Goal: Task Accomplishment & Management: Complete application form

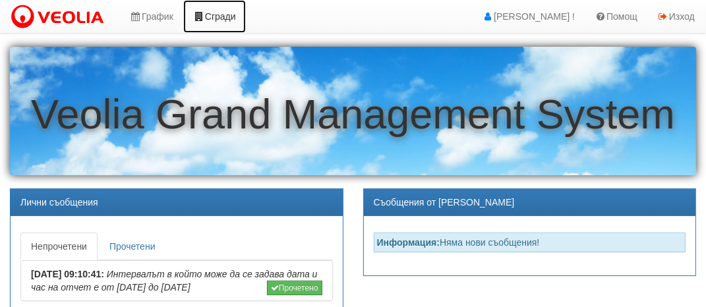
click at [222, 15] on link "Сгради" at bounding box center [214, 16] width 63 height 33
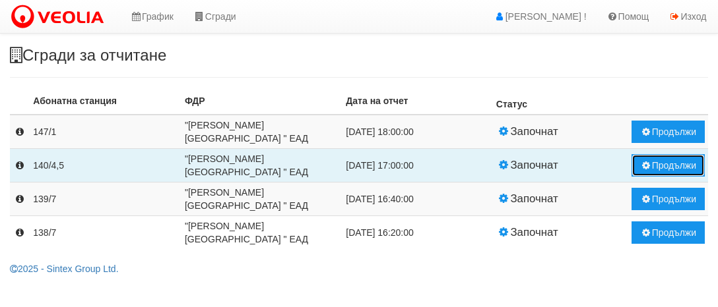
click at [669, 166] on button "Продължи" at bounding box center [667, 165] width 73 height 22
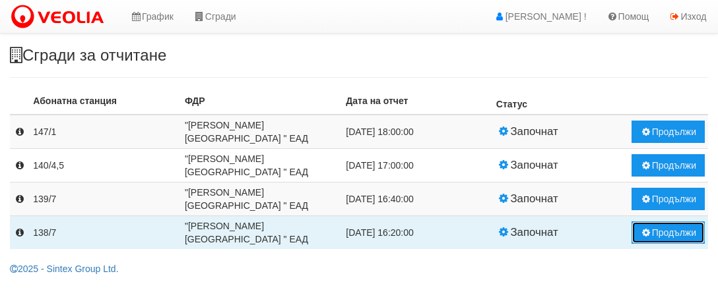
click at [666, 234] on button "Продължи" at bounding box center [667, 233] width 73 height 22
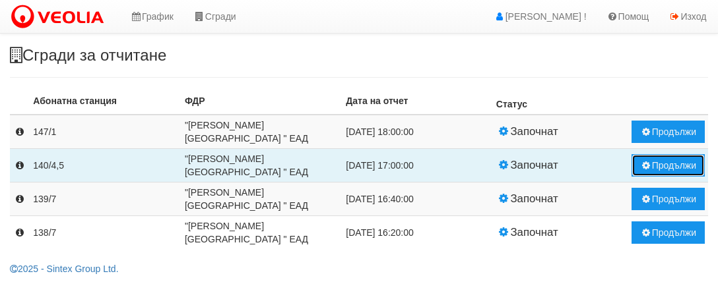
click at [664, 170] on button "Продължи" at bounding box center [667, 165] width 73 height 22
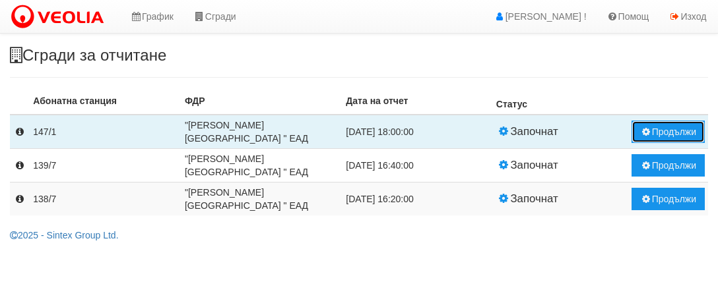
click at [668, 132] on button "Продължи" at bounding box center [667, 132] width 73 height 22
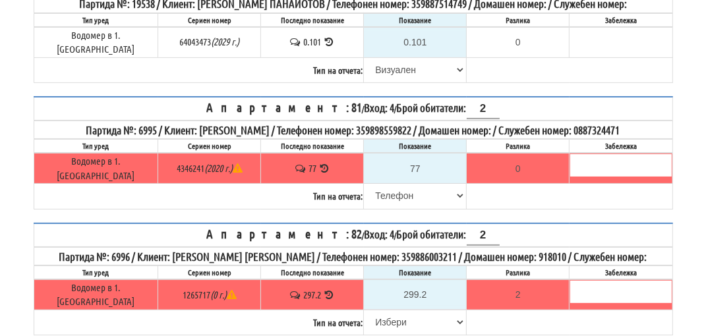
scroll to position [264, 0]
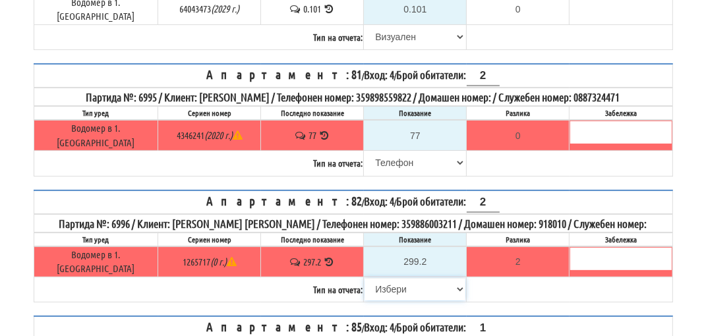
click at [380, 278] on select "Избери Визуален Телефон Бележка Неосигурен достъп Самоотчет Служебно Дистанцион…" at bounding box center [415, 289] width 101 height 22
click at [365, 278] on select "Избери Визуален Телефон Бележка Неосигурен достъп Самоотчет Служебно Дистанцион…" at bounding box center [415, 289] width 101 height 22
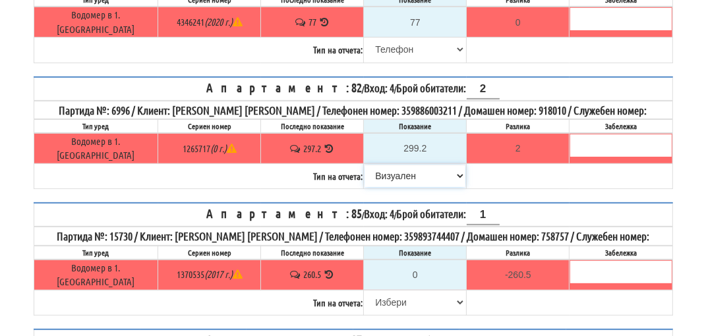
scroll to position [396, 0]
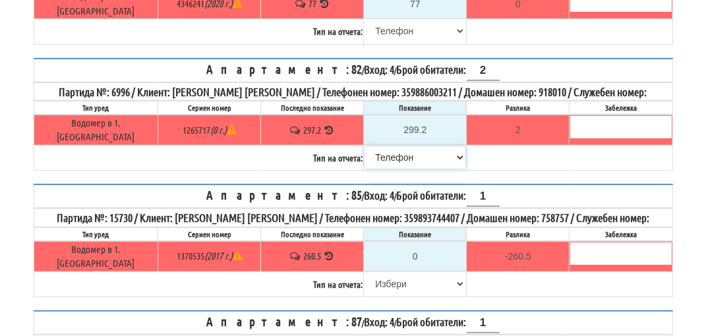
select select "8bc75930-9bfd-e511-80be-8d5a1dced85a"
click at [410, 245] on input "0" at bounding box center [415, 256] width 101 height 22
type input "-260.500"
click at [413, 245] on input "0" at bounding box center [415, 256] width 101 height 22
type input "NaN"
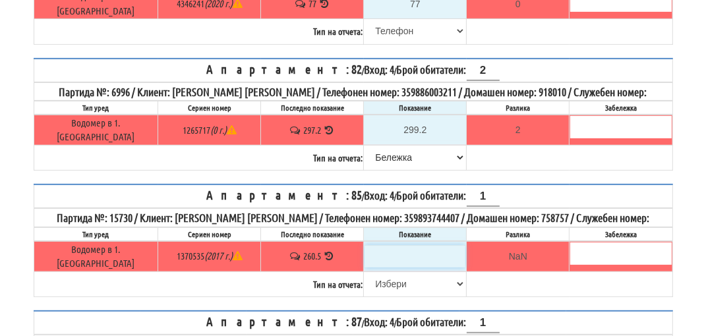
type input "2"
type input "-258.500"
type input "26"
type input "-234.500"
type input "261"
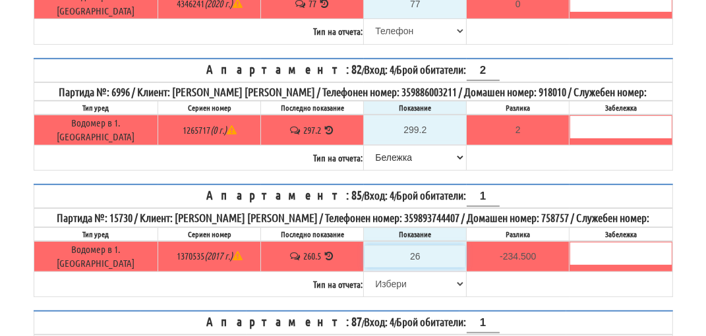
type input "0.500"
type input "261"
click at [380, 273] on select "[PERSON_NAME] Телефон Бележка Неосигурен достъп Самоотчет Служебно Дистанционен" at bounding box center [415, 284] width 101 height 22
select select "8ac75930-9bfd-e511-80be-8d5a1dced85a"
click at [365, 273] on select "[PERSON_NAME] Телефон Бележка Неосигурен достъп Самоотчет Служебно Дистанционен" at bounding box center [415, 284] width 101 height 22
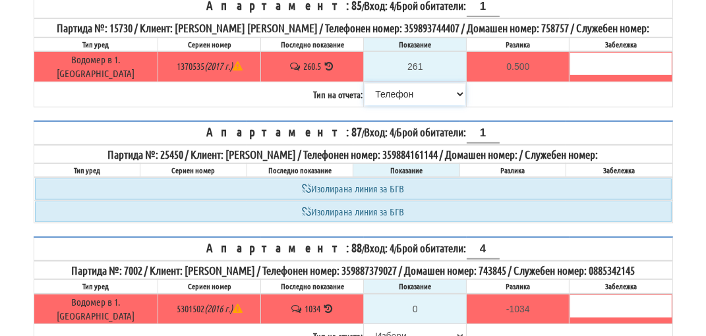
scroll to position [660, 0]
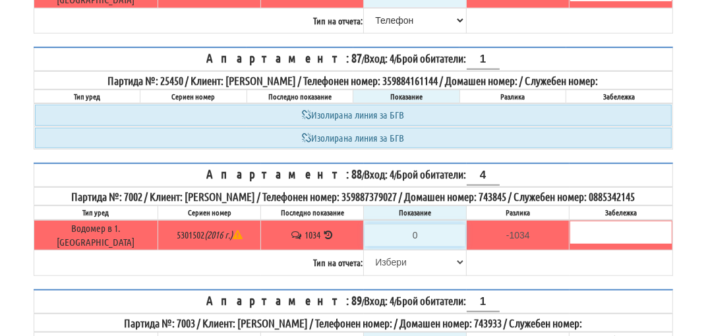
click at [410, 224] on input "0" at bounding box center [415, 235] width 101 height 22
type input "1"
type input "-1033.000"
type input "10"
type input "-1024.000"
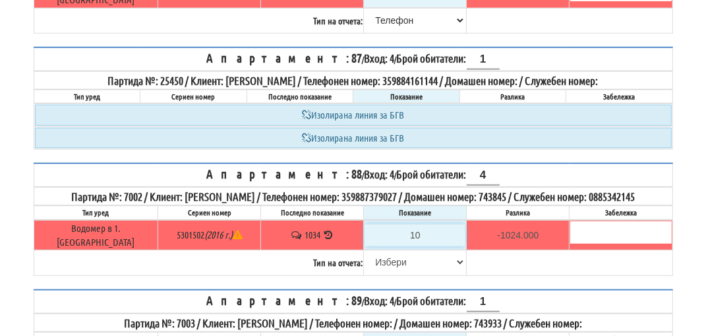
type input "103"
type input "-931.000"
type input "1038"
type input "4.000"
type input "1038"
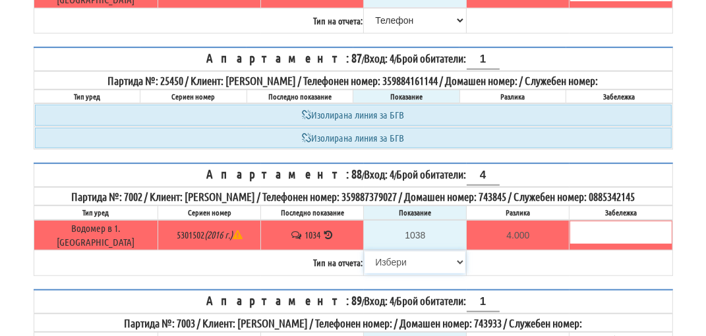
click at [397, 251] on select "Избери Визуален Телефон Бележка Неосигурен достъп Самоотчет Служебно Дистанцион…" at bounding box center [415, 262] width 101 height 22
select select "89c75930-9bfd-e511-80be-8d5a1dced85a"
click at [365, 251] on select "Избери Визуален Телефон Бележка Неосигурен достъп Самоотчет Служебно Дистанцион…" at bounding box center [415, 262] width 101 height 22
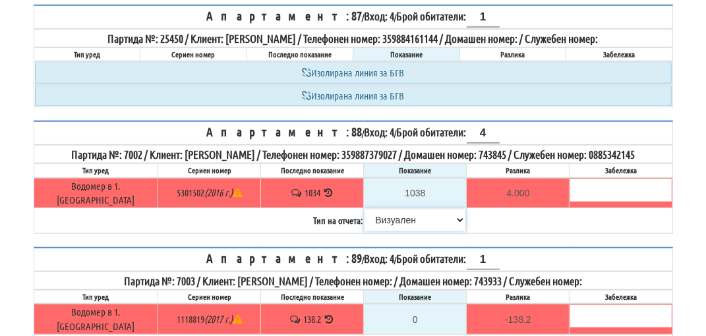
scroll to position [726, 0]
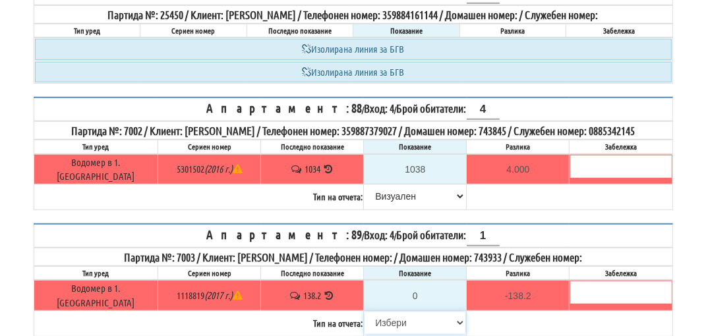
click at [380, 312] on select "Избери Визуален Телефон Бележка Неосигурен достъп Самоотчет Служебно Дистанцион…" at bounding box center [415, 323] width 101 height 22
select select "8cc75930-9bfd-e511-80be-8d5a1dced85a"
click at [365, 312] on select "Избери Визуален Телефон Бележка Неосигурен достъп Самоотчет Служебно Дистанцион…" at bounding box center [415, 323] width 101 height 22
type input "138.2"
type input "0.0"
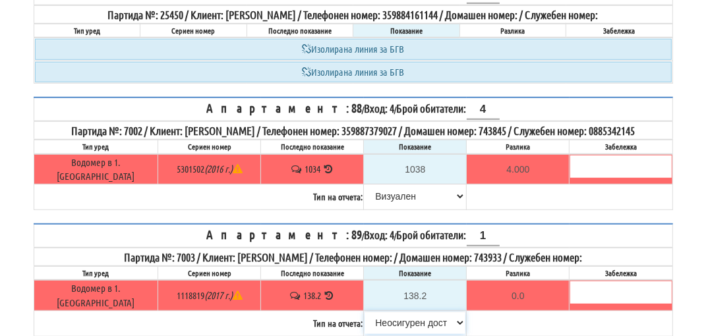
click at [451, 312] on select "Избери Визуален Телефон Бележка Неосигурен достъп Самоотчет Служебно Дистанцион…" at bounding box center [415, 323] width 101 height 22
select select "8ac75930-9bfd-e511-80be-8d5a1dced85a"
click at [365, 312] on select "Избери Визуален Телефон Бележка Неосигурен достъп Самоотчет Служебно Дистанцион…" at bounding box center [415, 323] width 101 height 22
click at [421, 285] on input "138.2" at bounding box center [415, 296] width 101 height 22
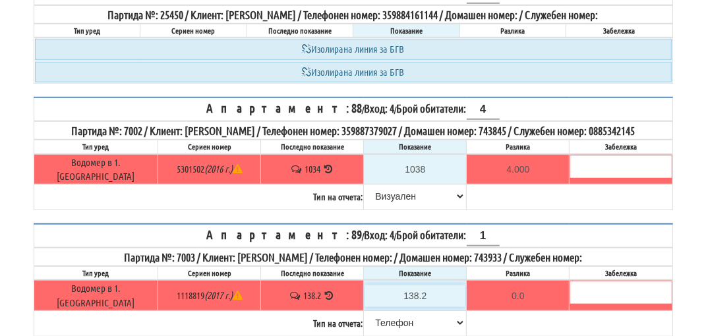
type input "138."
type input "-0.200"
type input "13"
type input "-125.200"
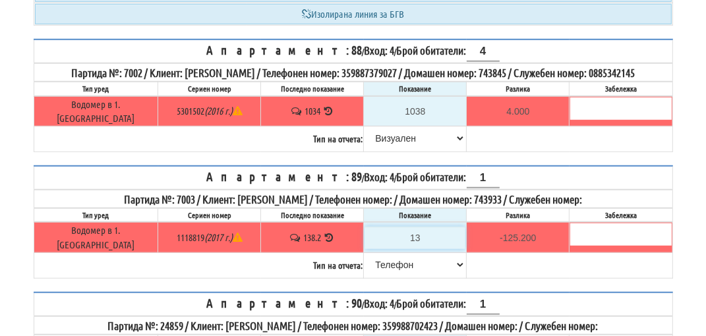
scroll to position [858, 0]
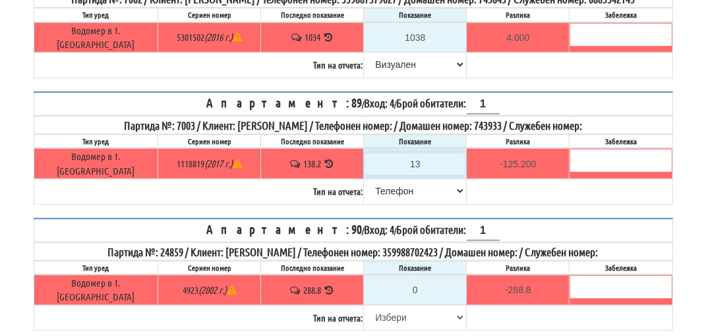
type input "13"
click at [421, 279] on input "0" at bounding box center [415, 290] width 101 height 22
click at [371, 307] on select "Избери Визуален Телефон Бележка Неосигурен достъп Самоотчет Служебно Дистанцион…" at bounding box center [415, 318] width 101 height 22
select select "8cc75930-9bfd-e511-80be-8d5a1dced85a"
click at [365, 307] on select "Избери Визуален Телефон Бележка Неосигурен достъп Самоотчет Служебно Дистанцион…" at bounding box center [415, 318] width 101 height 22
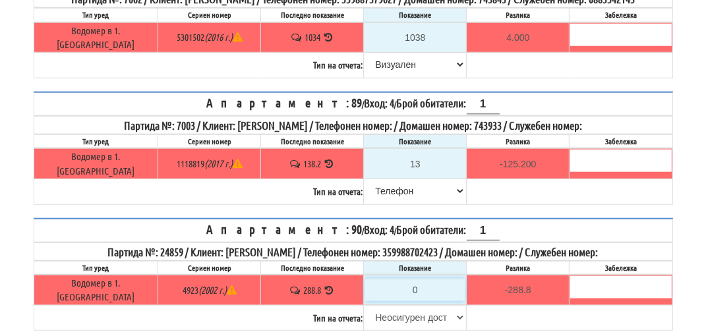
type input "288.8"
type input "0.0"
click at [396, 307] on select "Избери Визуален Телефон Бележка Неосигурен достъп Самоотчет Служебно Дистанцион…" at bounding box center [415, 318] width 101 height 22
select select "89c75930-9bfd-e511-80be-8d5a1dced85a"
click at [365, 307] on select "Избери Визуален Телефон Бележка Неосигурен достъп Самоотчет Служебно Дистанцион…" at bounding box center [415, 318] width 101 height 22
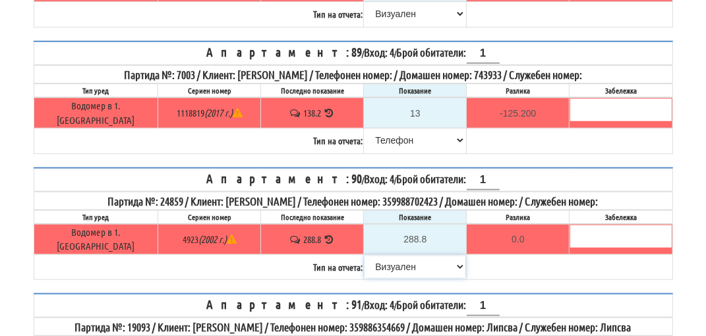
scroll to position [989, 0]
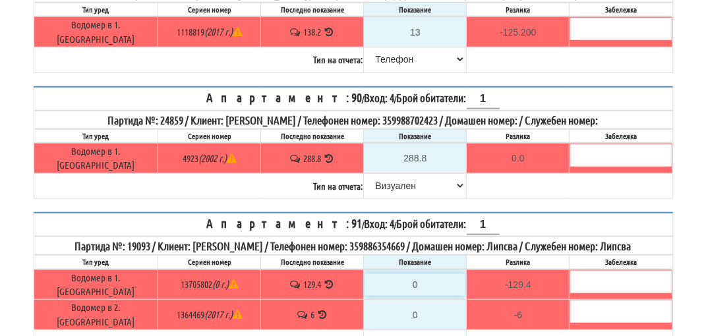
click at [416, 274] on input "0" at bounding box center [415, 285] width 101 height 22
type input "1"
type input "-128.400"
type input "12"
type input "-117.400"
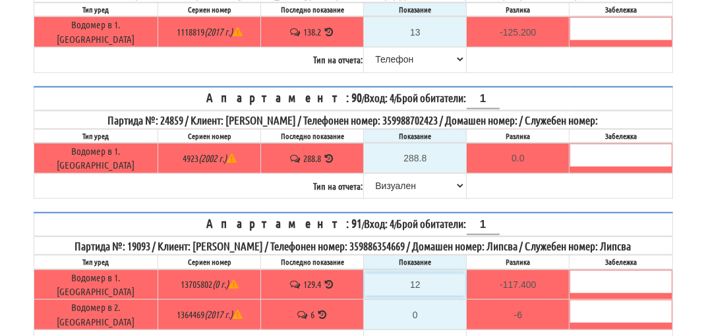
type input "129"
type input "-0.400"
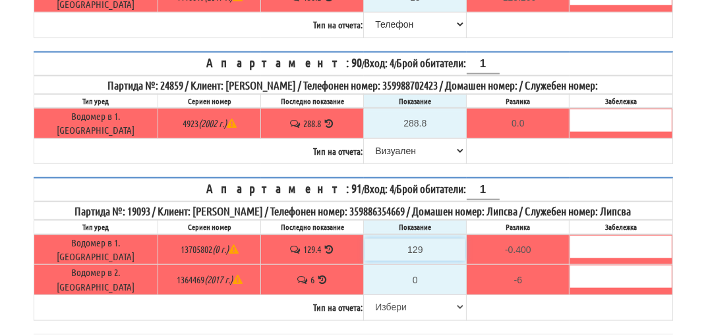
scroll to position [1044, 0]
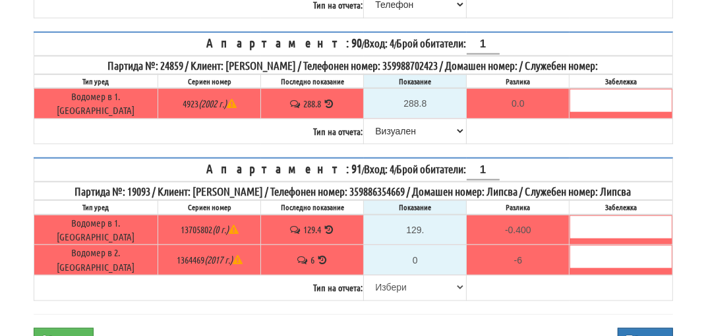
click at [323, 225] on icon at bounding box center [329, 230] width 13 height 10
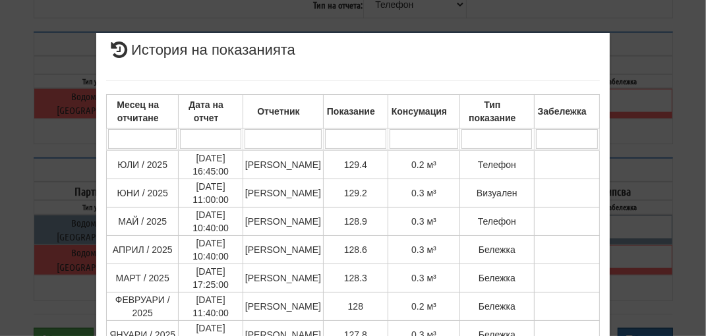
click at [680, 162] on div "× История на показанията Месец на отчитане Дата на отчет Отчетник Показание Кон…" at bounding box center [353, 168] width 706 height 336
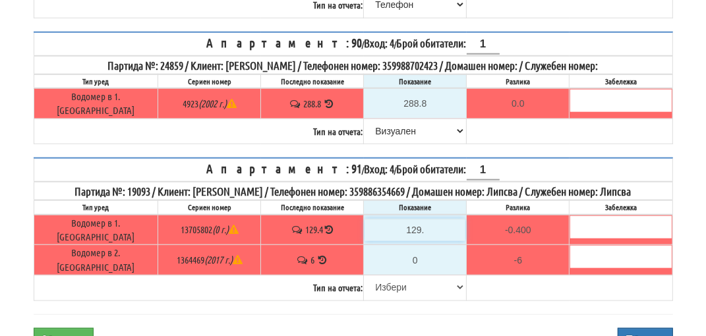
click at [416, 219] on input "129." at bounding box center [415, 230] width 101 height 22
type input "129.7"
type input "0.3"
type input "129.7"
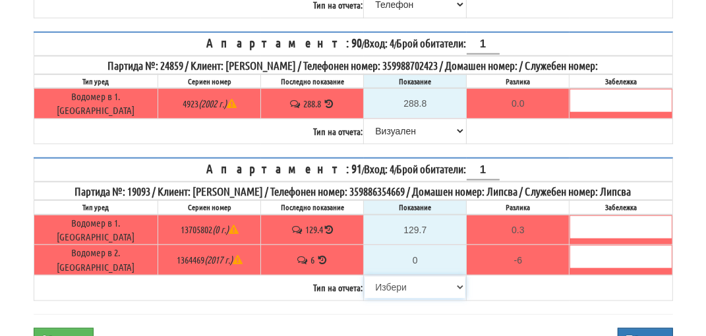
click at [388, 276] on select "Избери Визуален Телефон Бележка Неосигурен достъп Самоотчет Служебно Дистанцион…" at bounding box center [415, 287] width 101 height 22
select select "8ac75930-9bfd-e511-80be-8d5a1dced85a"
click at [365, 276] on select "Избери Визуален Телефон Бележка Неосигурен достъп Самоотчет Служебно Дистанцион…" at bounding box center [415, 287] width 101 height 22
click at [61, 328] on button "Заключи" at bounding box center [64, 339] width 60 height 22
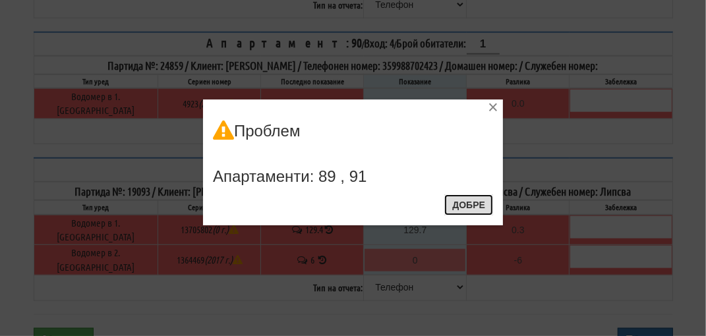
click at [462, 206] on button "Добре" at bounding box center [469, 205] width 49 height 21
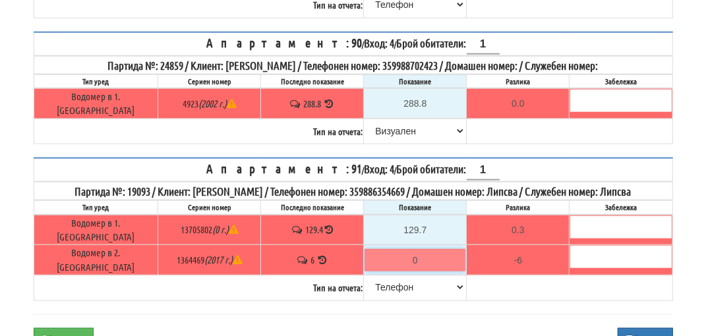
click at [412, 249] on input "0" at bounding box center [415, 260] width 101 height 22
type input "6"
type input "0.000"
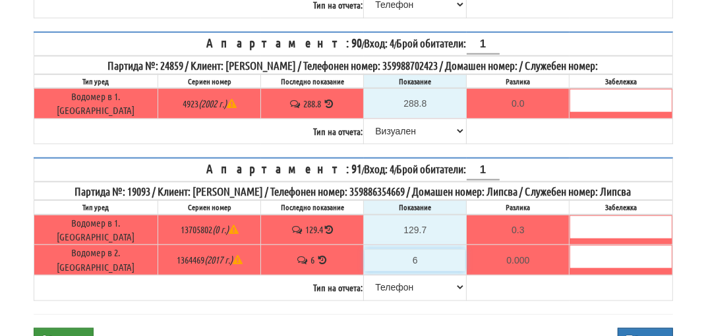
type input "6"
click at [59, 328] on button "Заключи" at bounding box center [64, 339] width 60 height 22
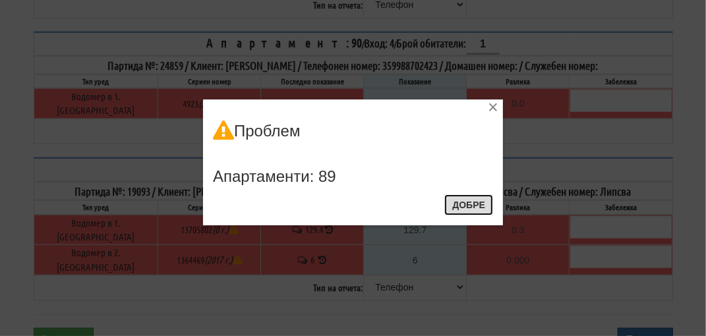
click at [453, 207] on button "Добре" at bounding box center [469, 205] width 49 height 21
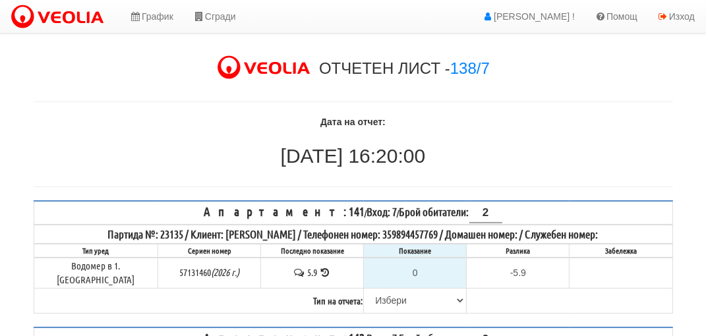
scroll to position [66, 0]
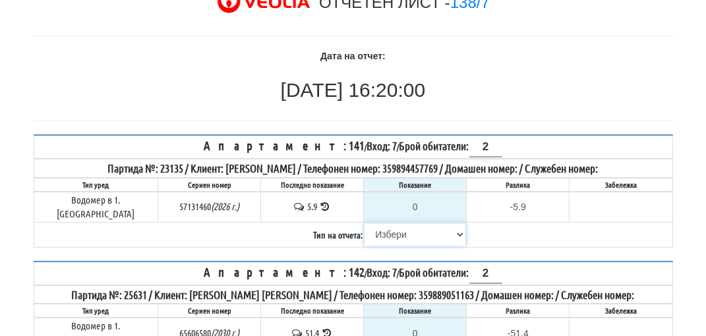
click at [385, 229] on select "Избери Визуален Телефон Бележка Неосигурен достъп Самоотчет Служебно Дистанцион…" at bounding box center [415, 235] width 101 height 22
click at [319, 202] on icon at bounding box center [325, 207] width 13 height 10
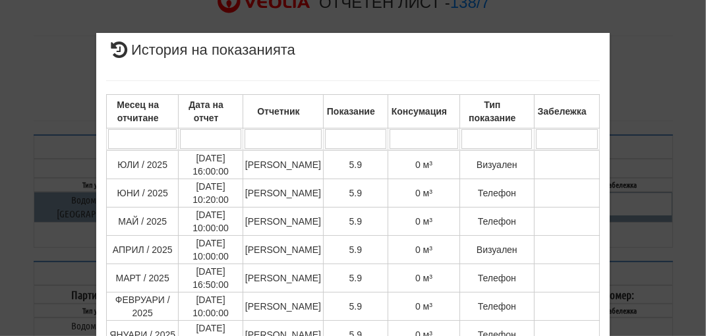
click at [668, 189] on div "× История на показанията Месец на отчитане Дата на отчет Отчетник Показание Кон…" at bounding box center [354, 325] width 640 height 650
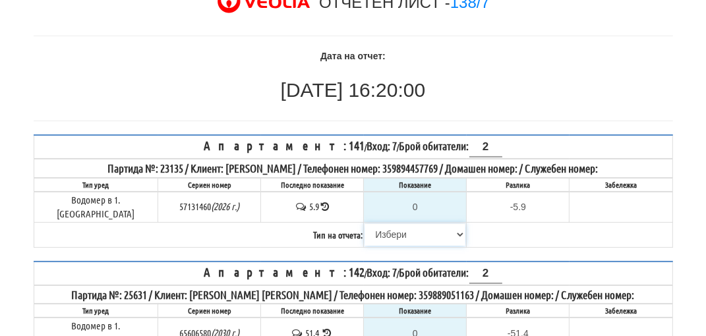
click at [375, 224] on select "Избери Визуален Телефон Бележка Неосигурен достъп Самоотчет Служебно Дистанцион…" at bounding box center [415, 235] width 101 height 22
select select "8cc75930-9bfd-e511-80be-8d5a1dced85a"
click at [365, 224] on select "Избери Визуален Телефон Бележка Неосигурен достъп Самоотчет Служебно Дистанцион…" at bounding box center [415, 235] width 101 height 22
type input "5.9"
type input "0.0"
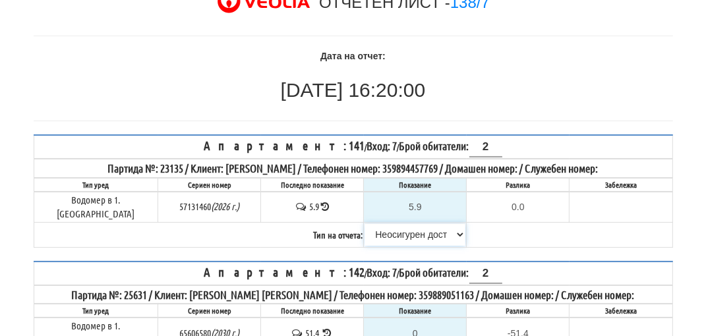
click at [395, 234] on select "Избери Визуален Телефон Бележка Неосигурен достъп Самоотчет Служебно Дистанцион…" at bounding box center [415, 235] width 101 height 22
click at [365, 224] on select "Избери Визуален Телефон Бележка Неосигурен достъп Самоотчет Служебно Дистанцион…" at bounding box center [415, 235] width 101 height 22
click at [387, 224] on select "Избери Визуален Телефон Бележка Неосигурен достъп Самоотчет Служебно Дистанцион…" at bounding box center [415, 235] width 101 height 22
click at [385, 228] on select "Избери Визуален Телефон Бележка Неосигурен достъп Самоотчет Служебно Дистанцион…" at bounding box center [415, 235] width 101 height 22
click at [383, 231] on select "Избери Визуален Телефон Бележка Неосигурен достъп Самоотчет Служебно Дистанцион…" at bounding box center [415, 235] width 101 height 22
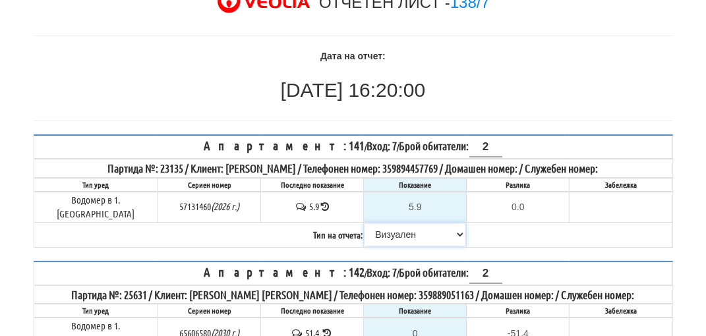
select select "8ac75930-9bfd-e511-80be-8d5a1dced85a"
click at [365, 224] on select "Избери Визуален Телефон Бележка Неосигурен достъп Самоотчет Служебно Дистанцион…" at bounding box center [415, 235] width 101 height 22
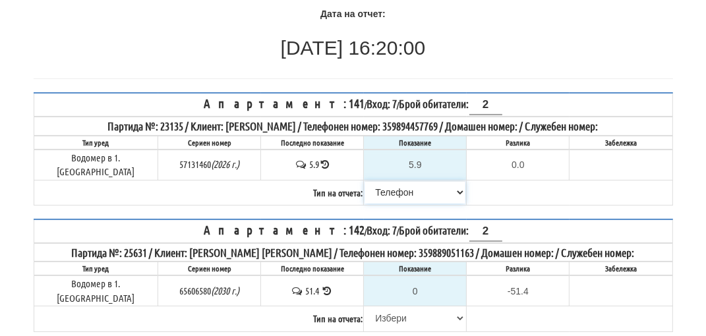
scroll to position [132, 0]
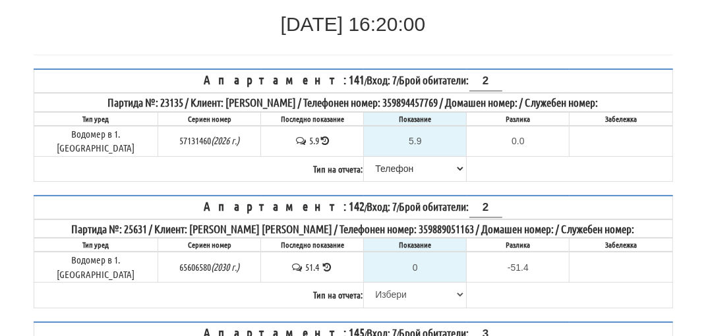
click at [321, 263] on icon at bounding box center [327, 268] width 13 height 10
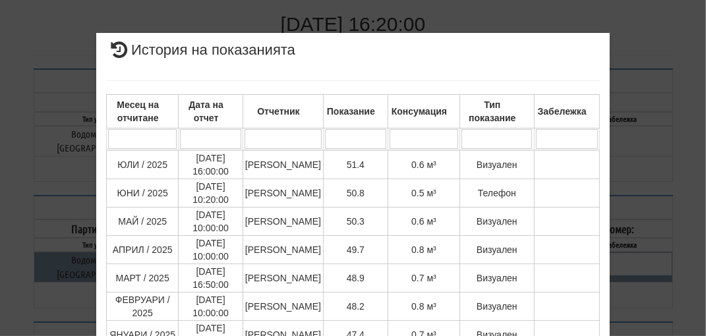
click at [646, 210] on div "× История на показанията Месец на отчитане Дата на отчет Отчетник Показание Кон…" at bounding box center [354, 325] width 640 height 650
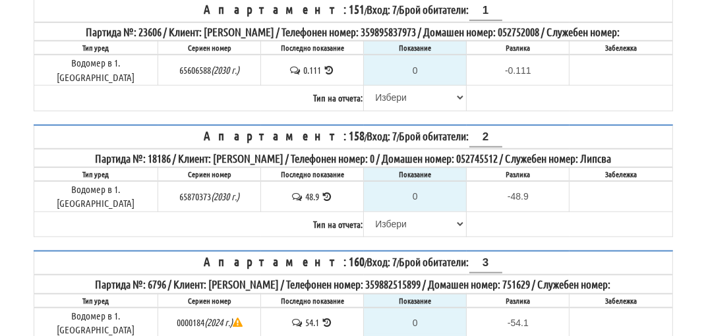
scroll to position [642, 0]
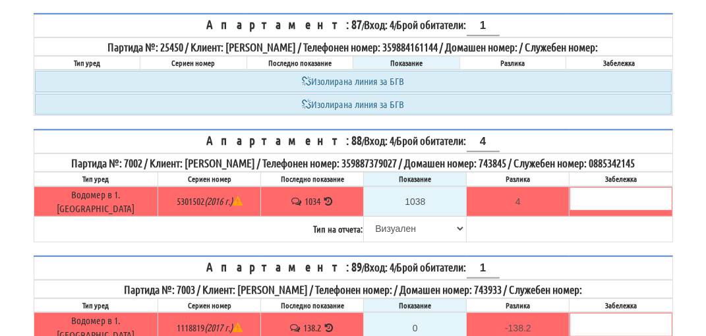
scroll to position [679, 0]
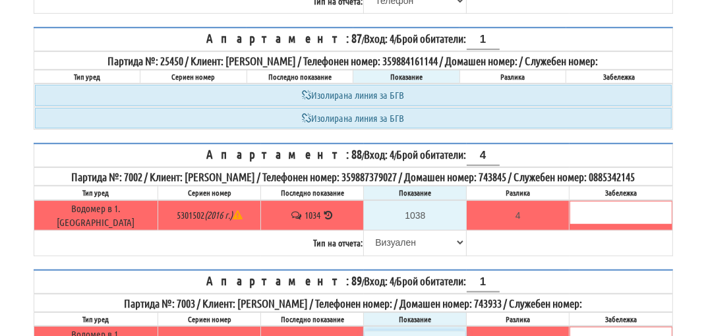
click at [420, 331] on input "0" at bounding box center [415, 342] width 101 height 22
type input "1"
type input "-137.200"
type input "13"
type input "-125.200"
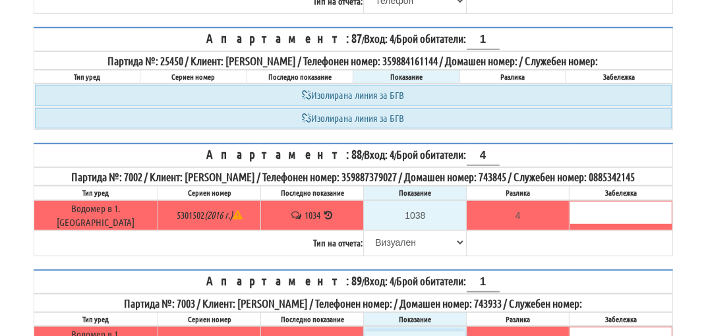
type input "139"
type input "0.800"
type input "1395"
type input "1256.800"
type input "139.5"
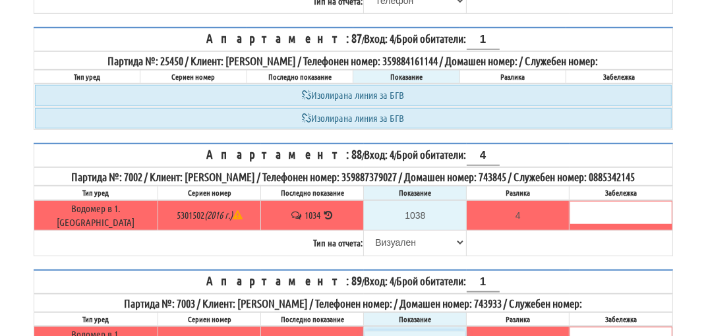
type input "1.3"
type input "139.5"
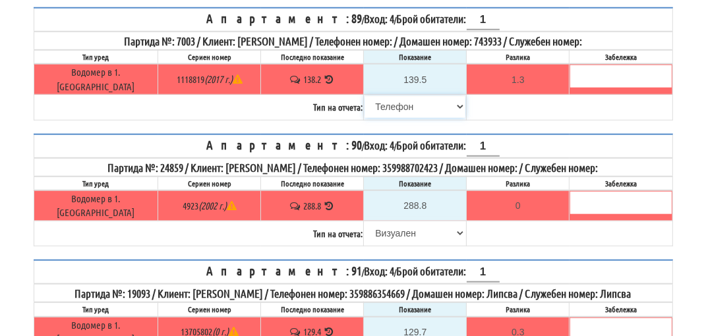
scroll to position [1044, 0]
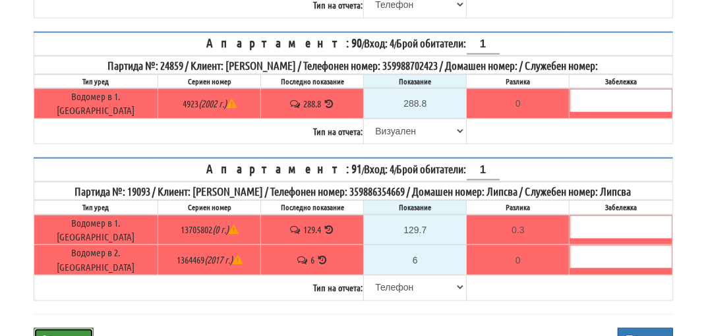
click at [66, 328] on button "Заключи" at bounding box center [64, 339] width 60 height 22
